Goal: Information Seeking & Learning: Learn about a topic

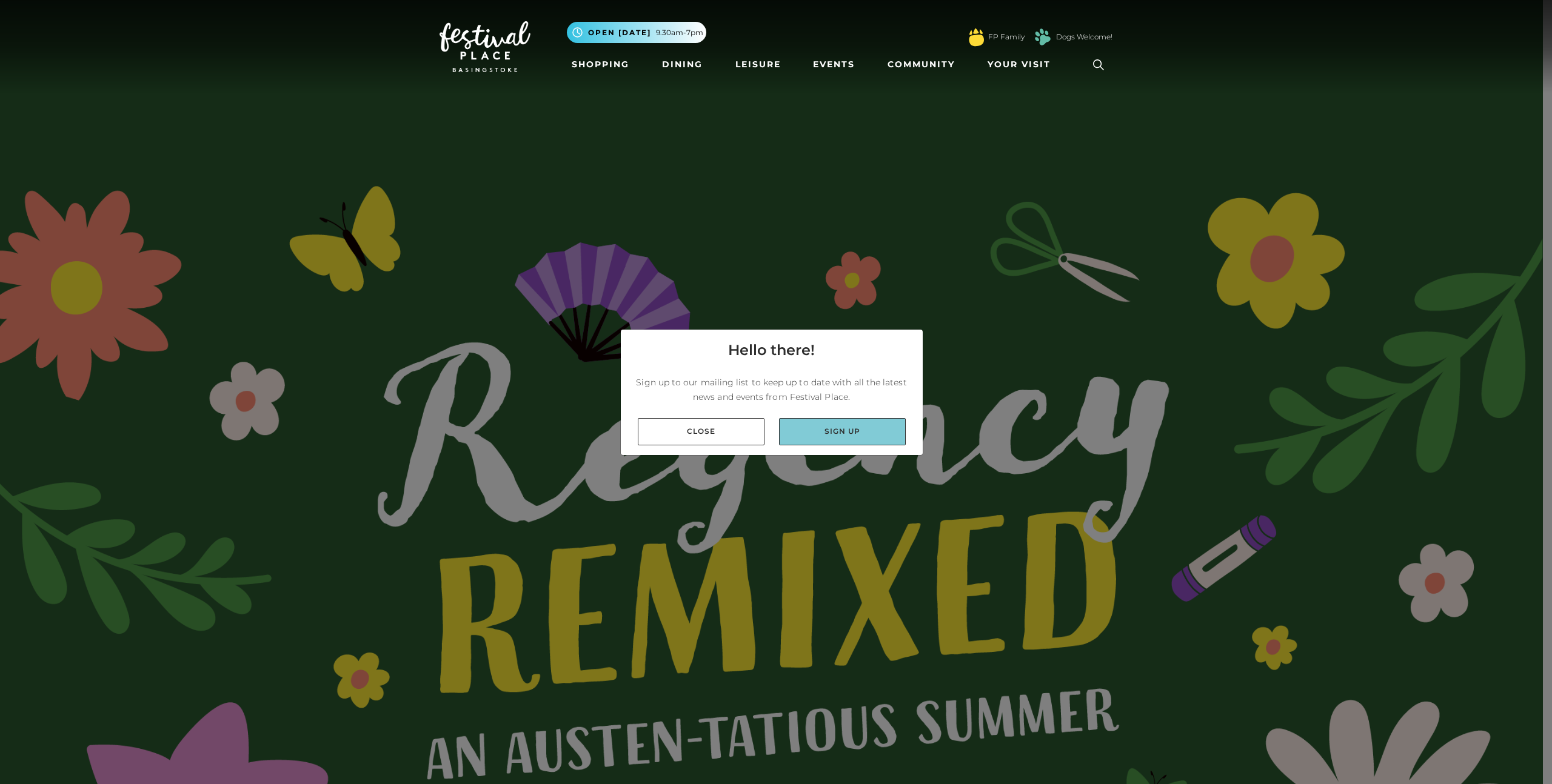
click at [827, 421] on link "Sign up" at bounding box center [843, 432] width 127 height 27
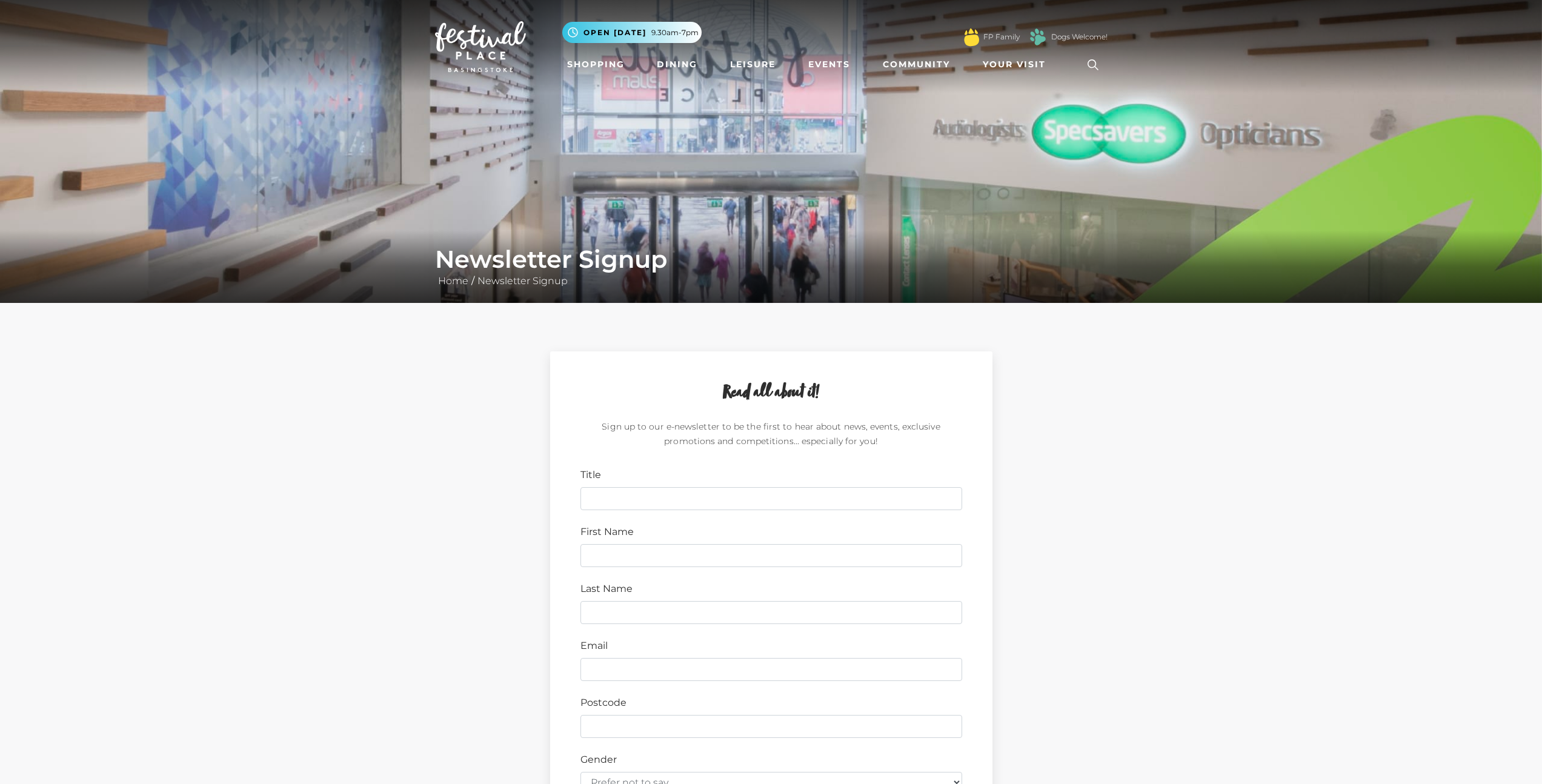
click at [1186, 524] on div "Read all about it! Sign up to our e-newsletter to be the first to hear about ne…" at bounding box center [771, 723] width 1542 height 840
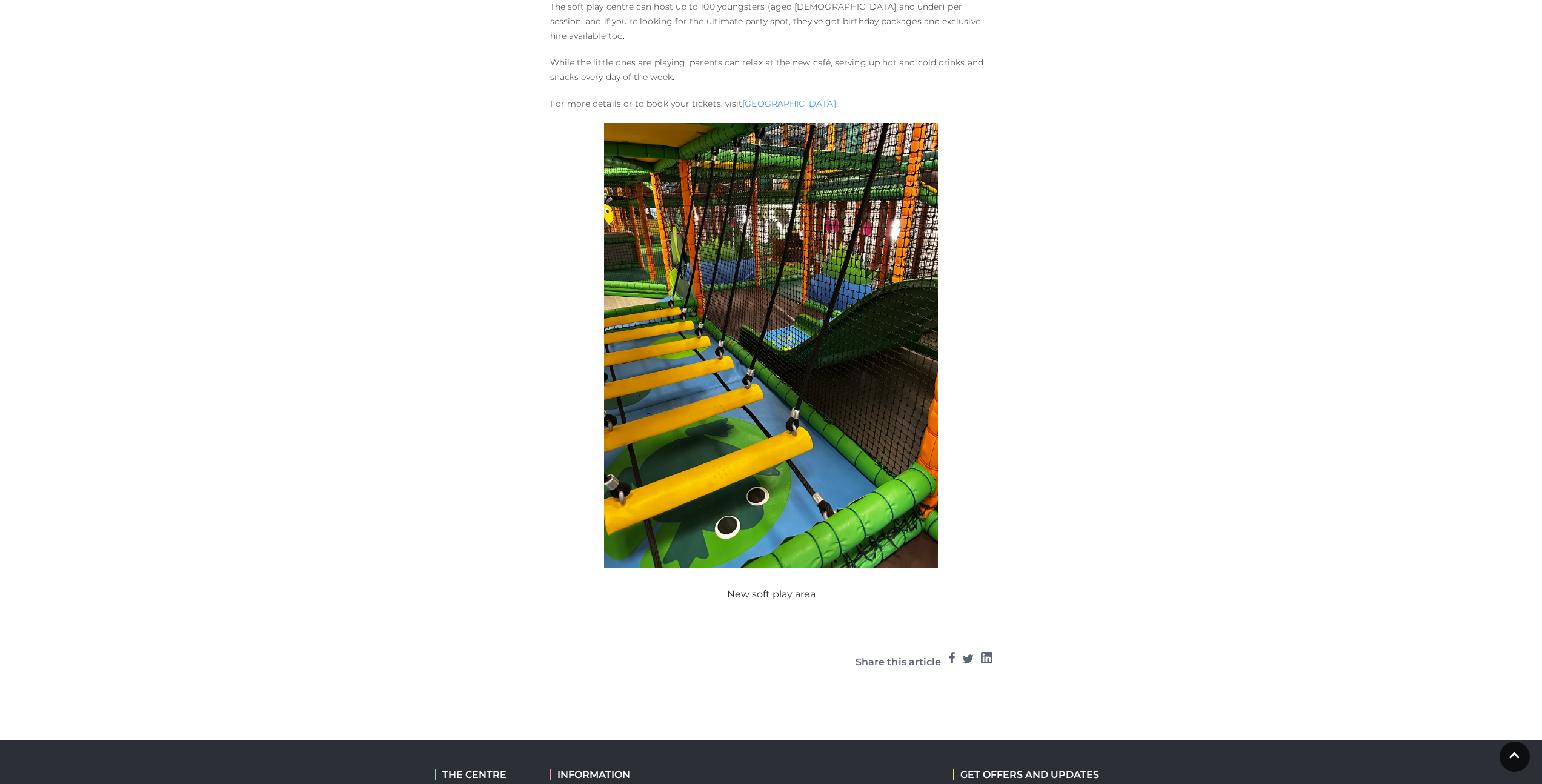
scroll to position [598, 0]
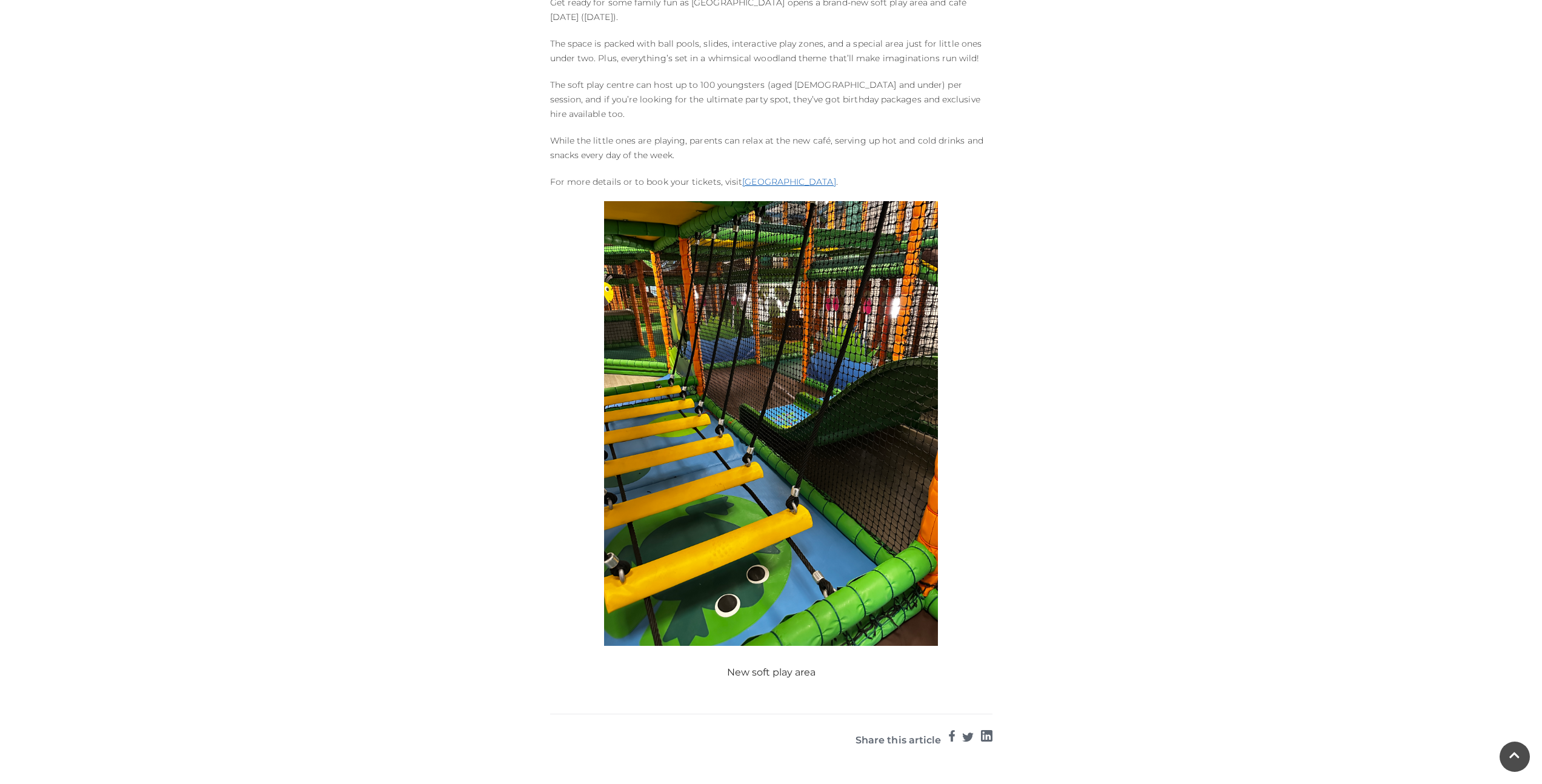
click at [796, 176] on link "[GEOGRAPHIC_DATA]" at bounding box center [789, 182] width 93 height 11
click at [1161, 479] on main "New soft play and café to open in Basingstoke Sports Centre Home / News / New s…" at bounding box center [771, 75] width 1542 height 1347
